Goal: Information Seeking & Learning: Learn about a topic

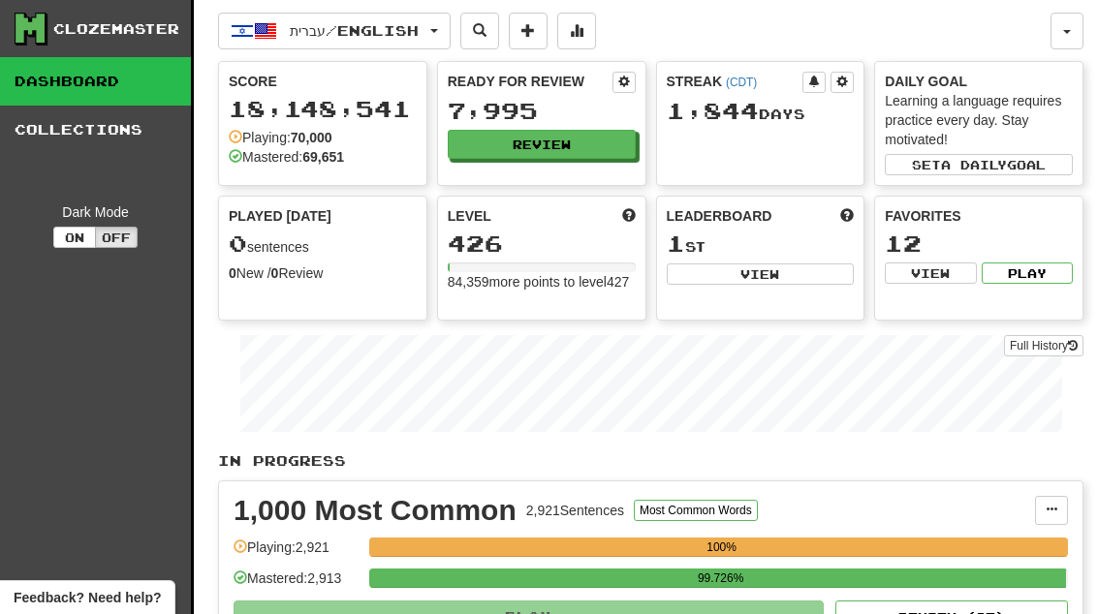
click at [622, 145] on button "Review" at bounding box center [542, 144] width 188 height 29
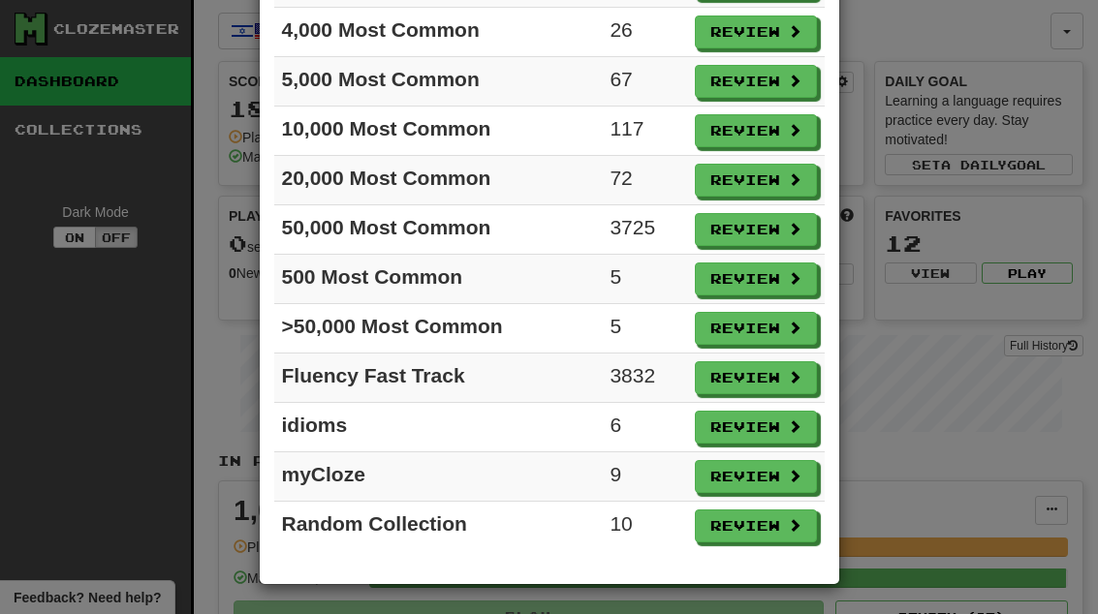
scroll to position [316, 0]
click at [772, 333] on button "Review" at bounding box center [756, 328] width 122 height 33
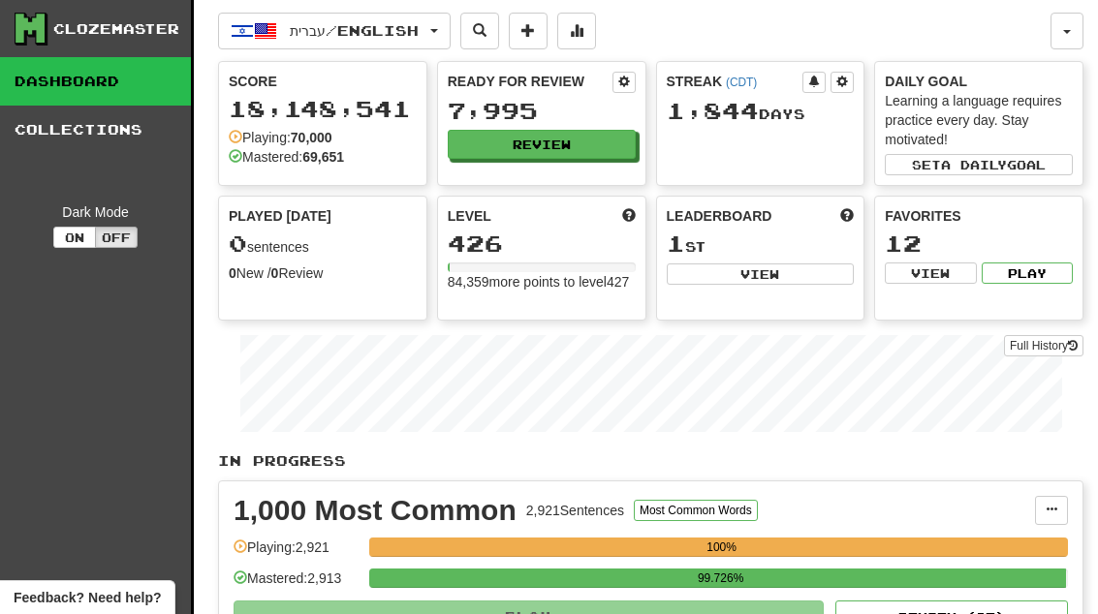
select select "**"
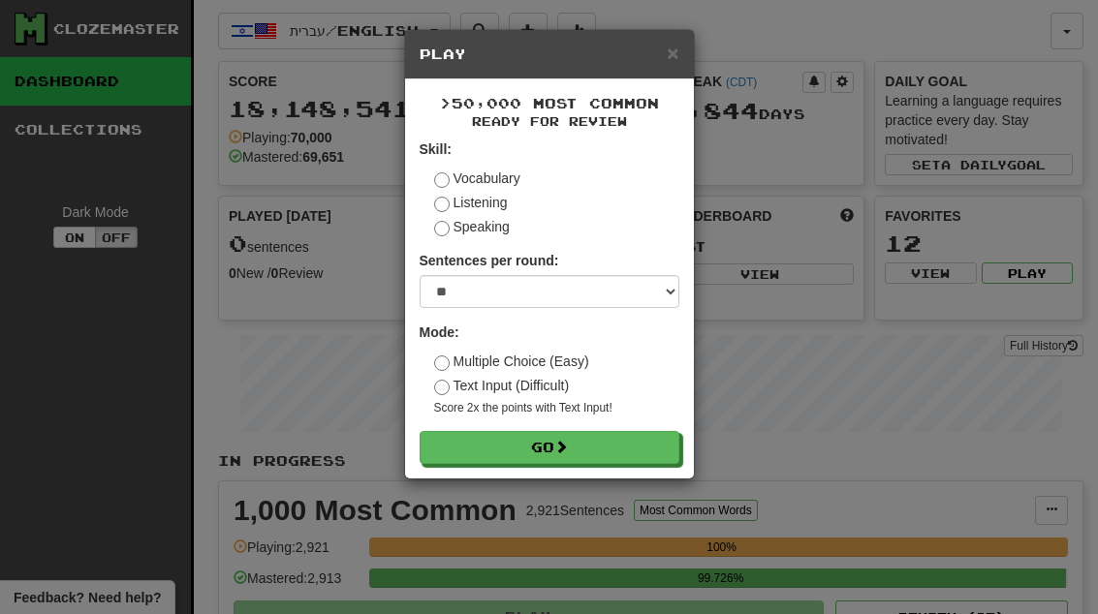
click at [625, 450] on button "Go" at bounding box center [549, 447] width 260 height 33
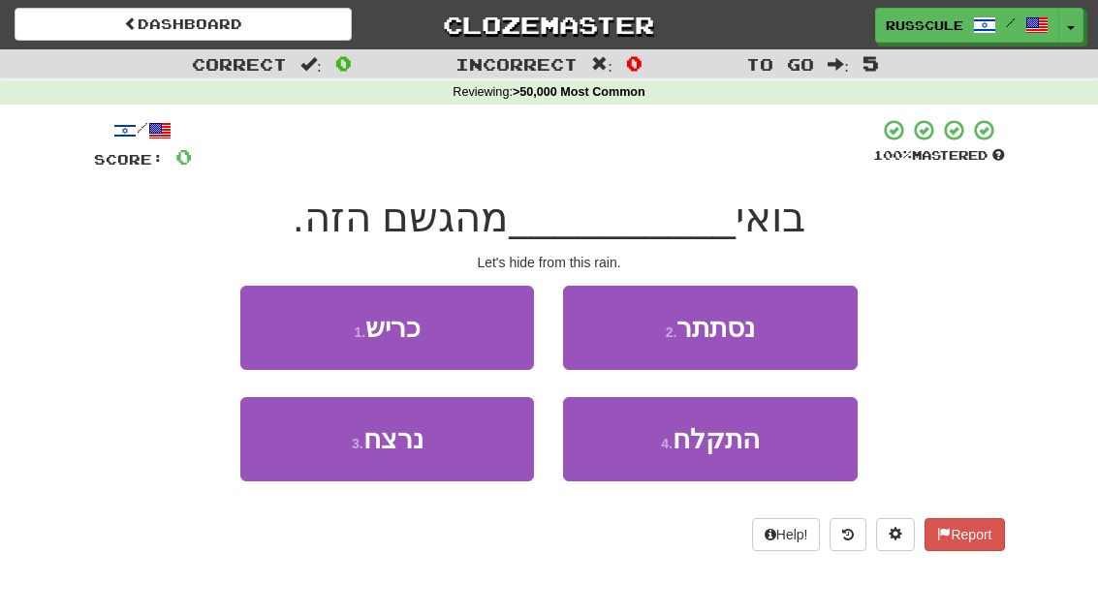
click at [800, 327] on button "2 . נסתתר" at bounding box center [710, 328] width 294 height 84
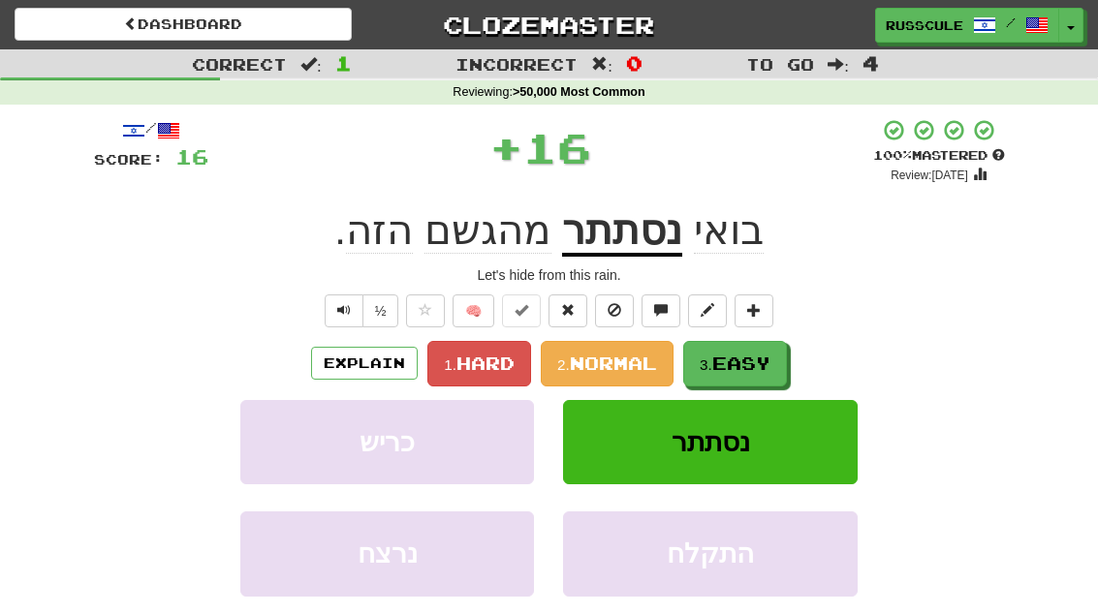
click at [745, 363] on span "Easy" at bounding box center [741, 363] width 58 height 21
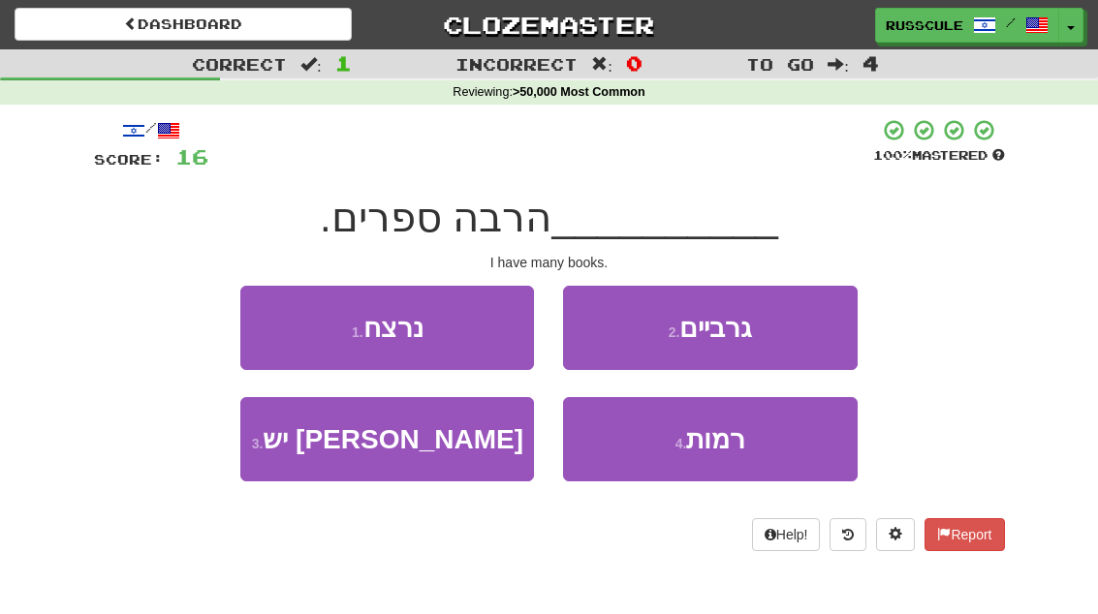
click at [294, 325] on button "1 . נרצח" at bounding box center [387, 328] width 294 height 84
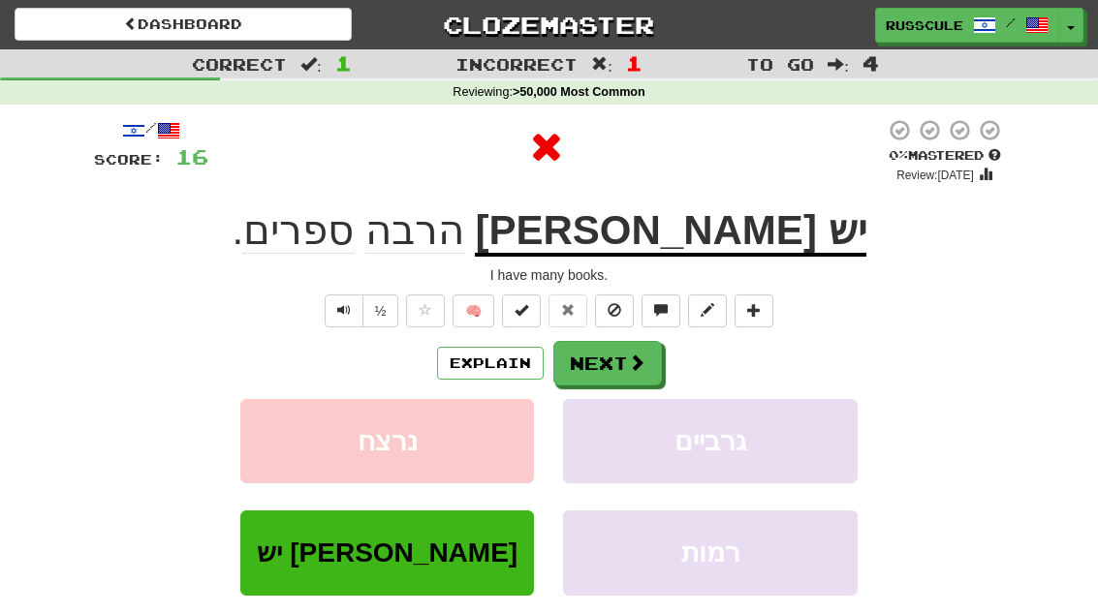
click at [632, 367] on span at bounding box center [636, 362] width 17 height 17
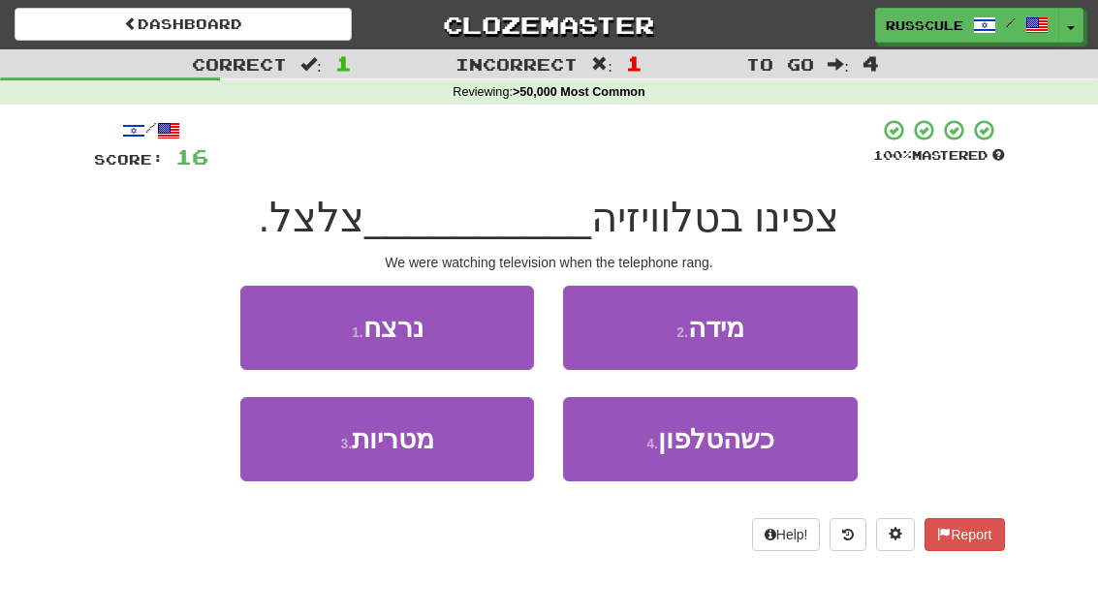
click at [730, 431] on span "כשהטלפון" at bounding box center [716, 439] width 116 height 30
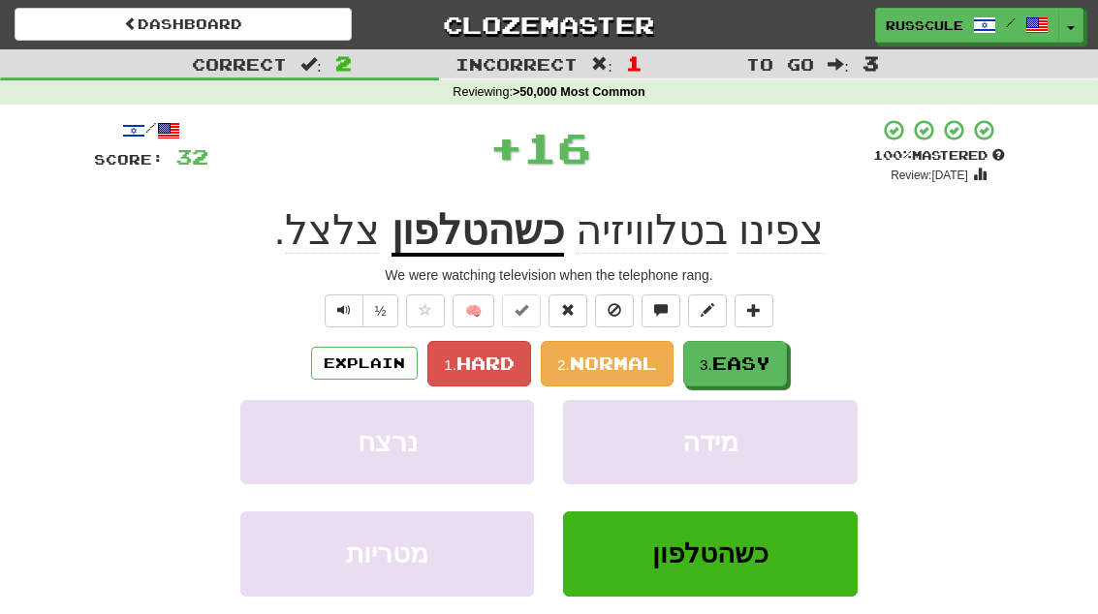
click at [736, 363] on span "Easy" at bounding box center [741, 363] width 58 height 21
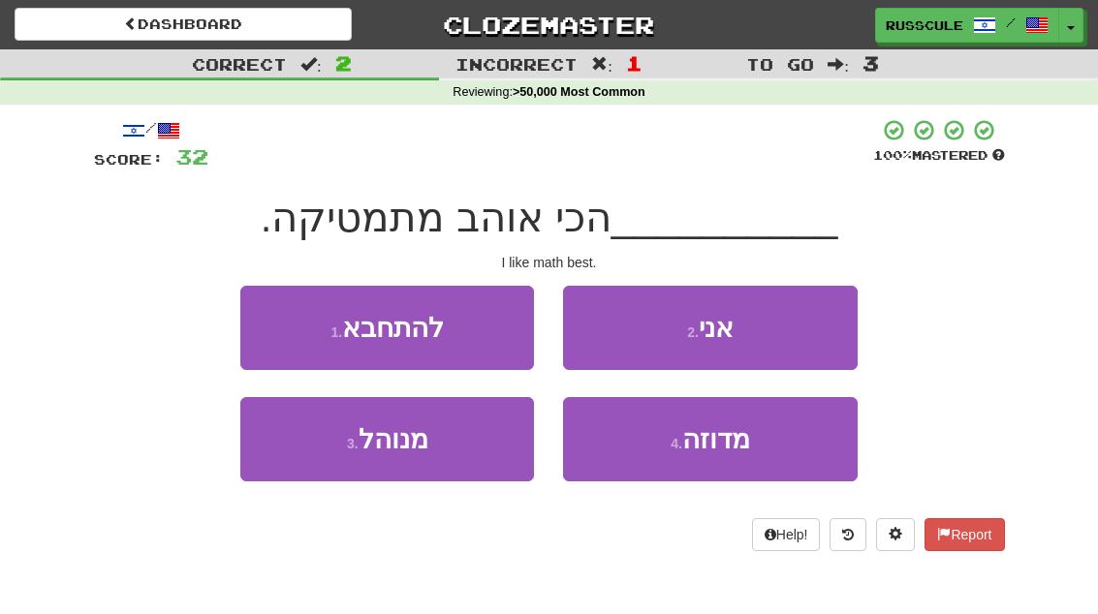
click at [824, 332] on button "2 . אני" at bounding box center [710, 328] width 294 height 84
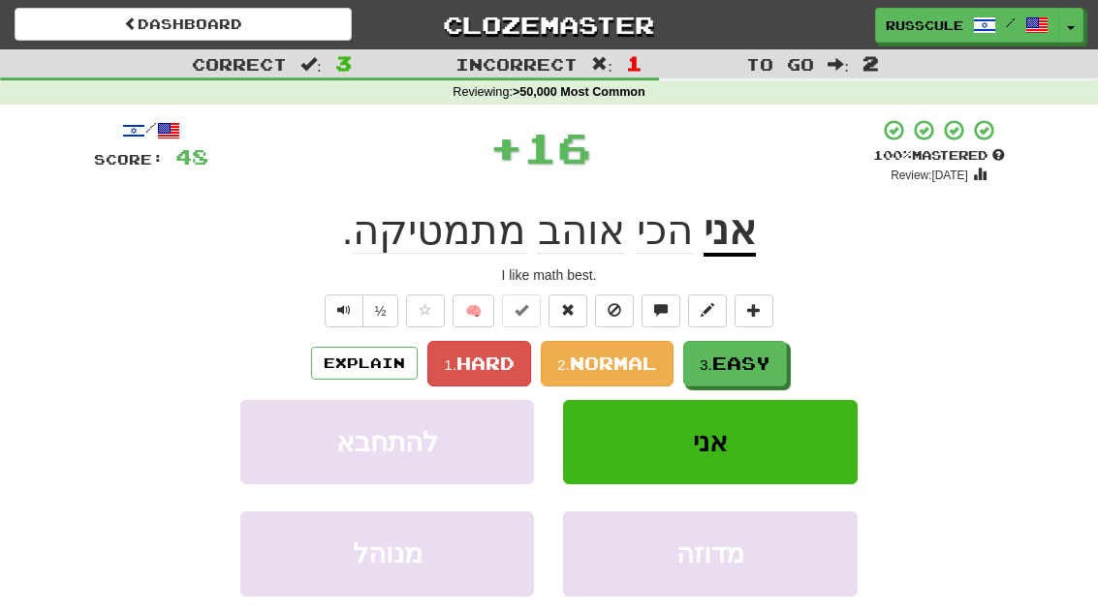
click at [776, 358] on button "3. Easy" at bounding box center [735, 364] width 104 height 46
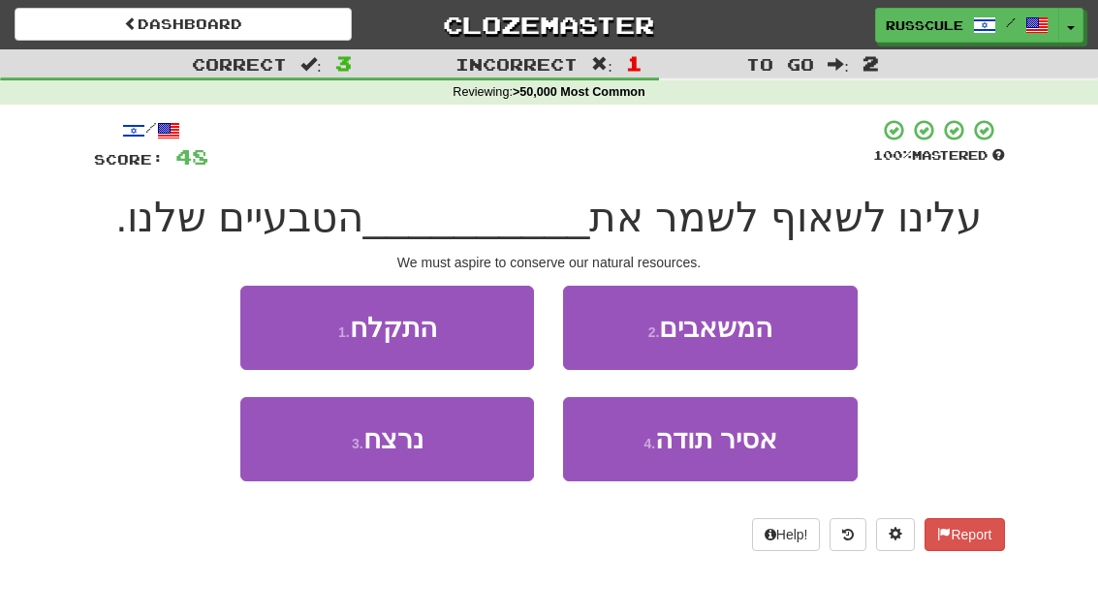
click at [807, 340] on button "2 . המשאבים" at bounding box center [710, 328] width 294 height 84
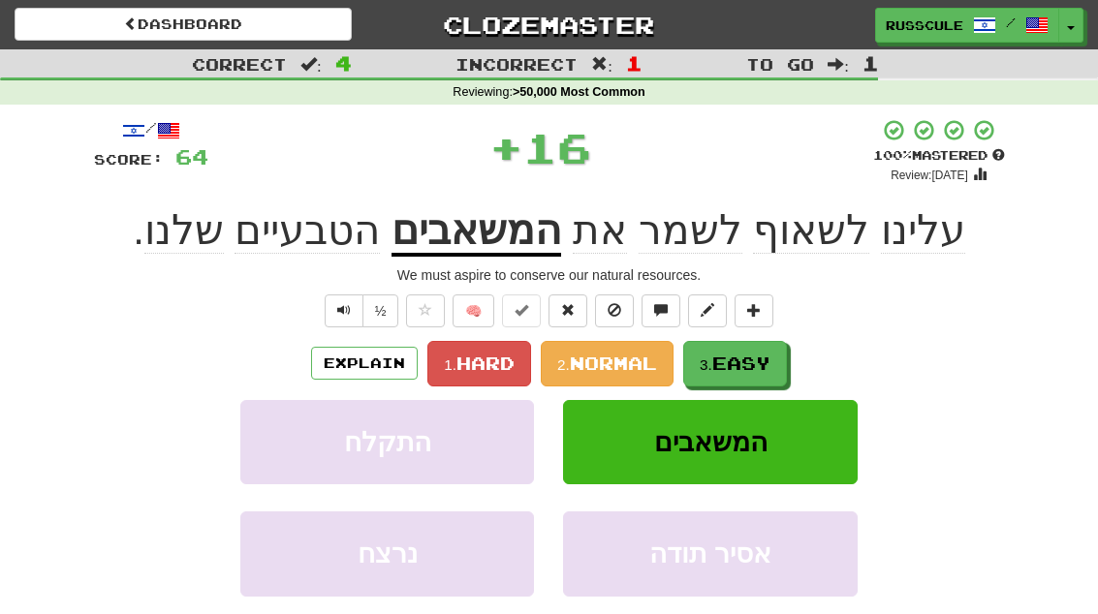
click at [744, 358] on span "Easy" at bounding box center [741, 363] width 58 height 21
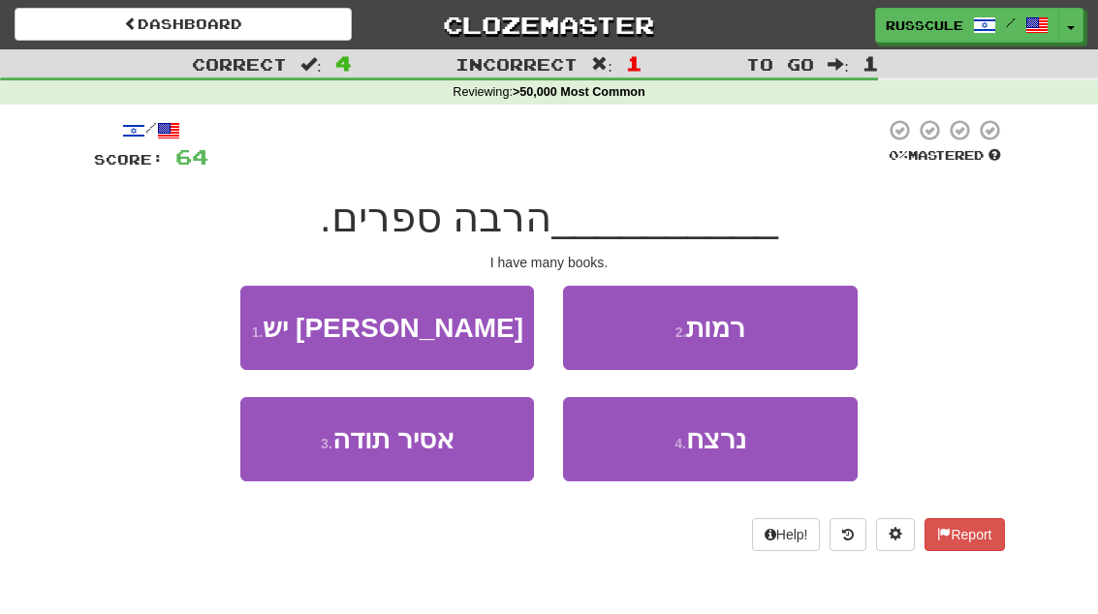
click at [273, 338] on button "1 . יש לי" at bounding box center [387, 328] width 294 height 84
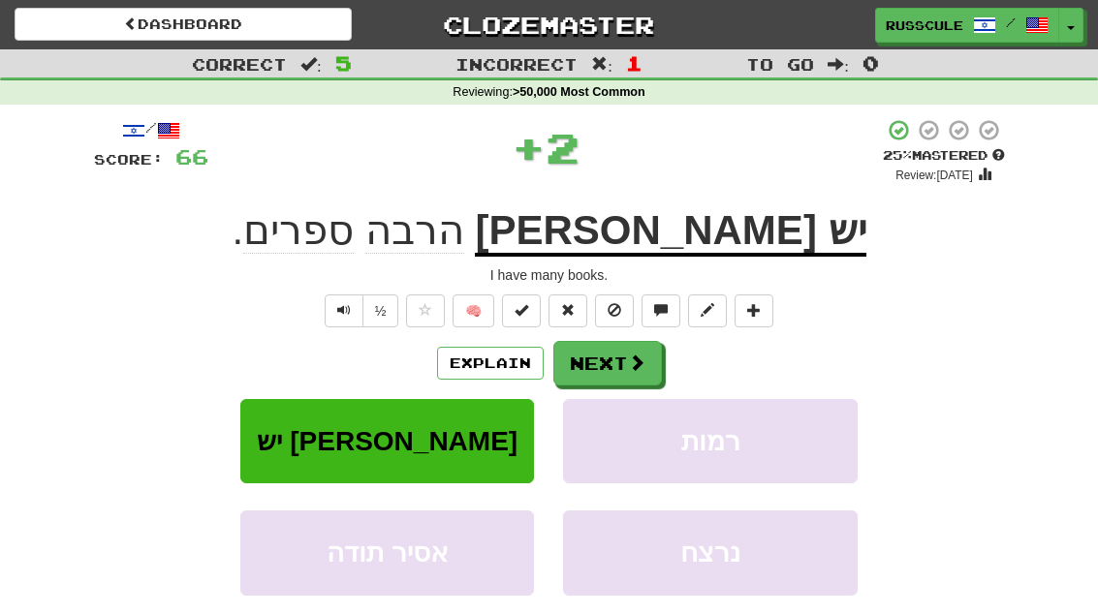
click at [640, 361] on span at bounding box center [636, 362] width 17 height 17
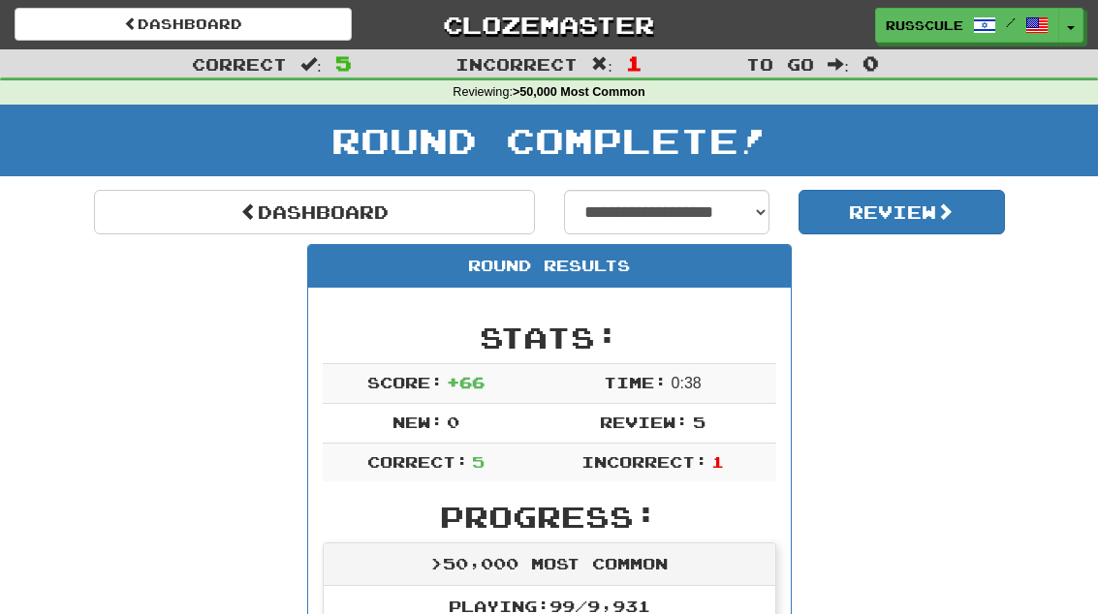
click at [184, 215] on link "Dashboard" at bounding box center [314, 212] width 441 height 45
